Goal: Information Seeking & Learning: Learn about a topic

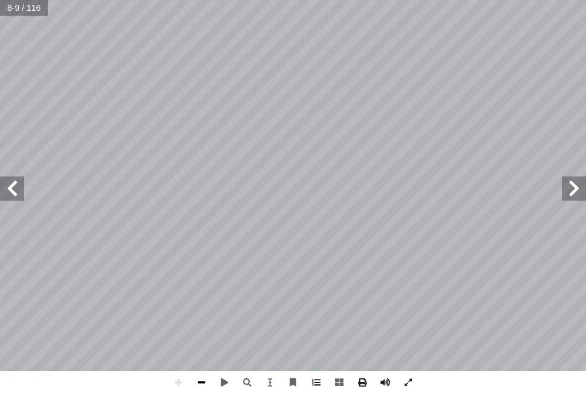
click at [201, 383] on span at bounding box center [201, 382] width 23 height 23
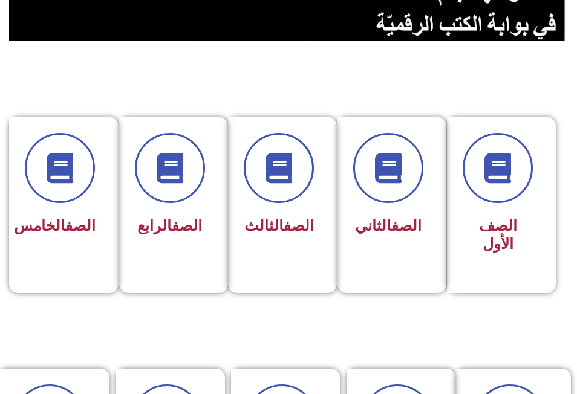
scroll to position [302, 0]
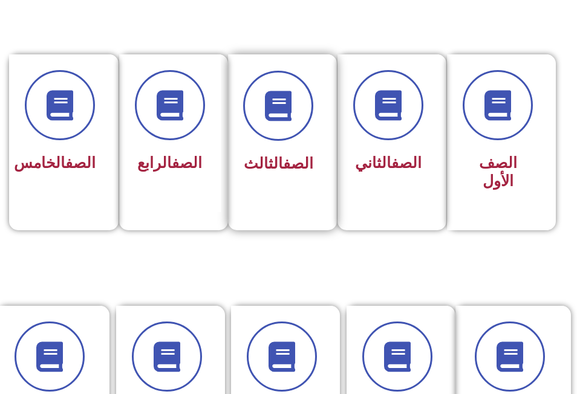
click at [275, 166] on span "الصف الثالث" at bounding box center [279, 164] width 70 height 18
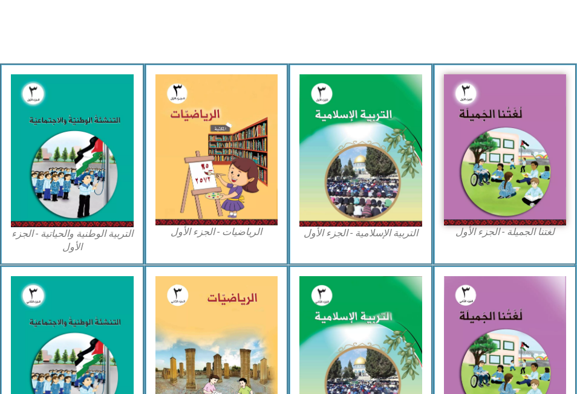
scroll to position [363, 0]
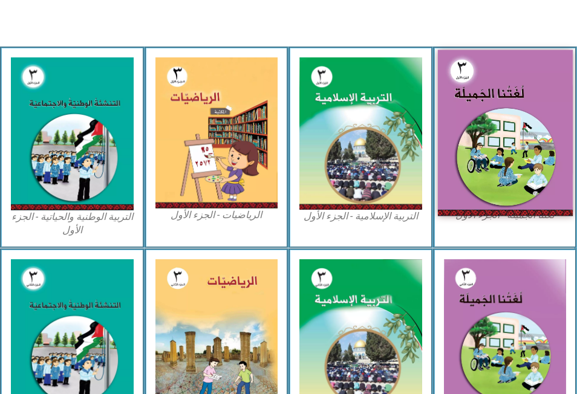
click at [494, 117] on img at bounding box center [504, 133] width 135 height 166
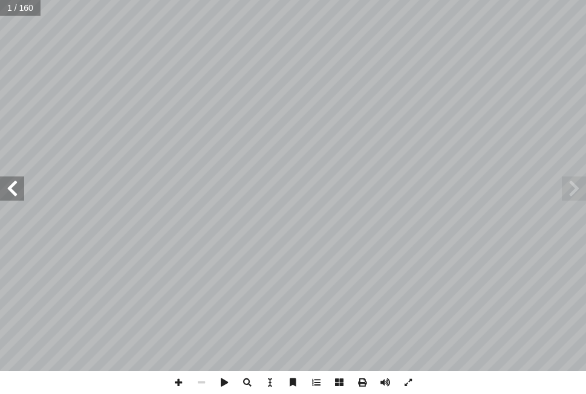
click at [15, 194] on span at bounding box center [12, 189] width 24 height 24
click at [16, 193] on span at bounding box center [12, 189] width 24 height 24
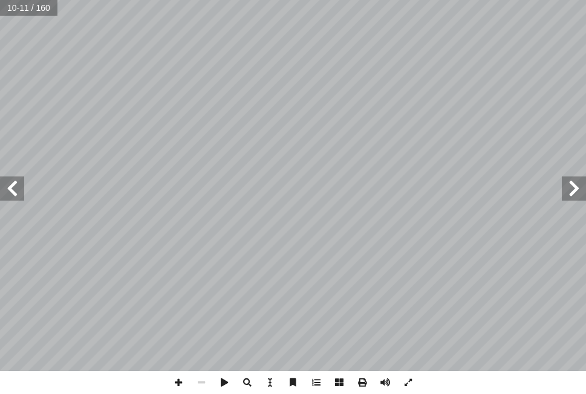
click at [16, 193] on span at bounding box center [12, 189] width 24 height 24
click at [198, 384] on span at bounding box center [201, 382] width 23 height 23
click at [199, 383] on span at bounding box center [201, 382] width 23 height 23
click at [198, 382] on span at bounding box center [201, 382] width 23 height 23
click at [199, 381] on span at bounding box center [201, 382] width 23 height 23
